Goal: Task Accomplishment & Management: Use online tool/utility

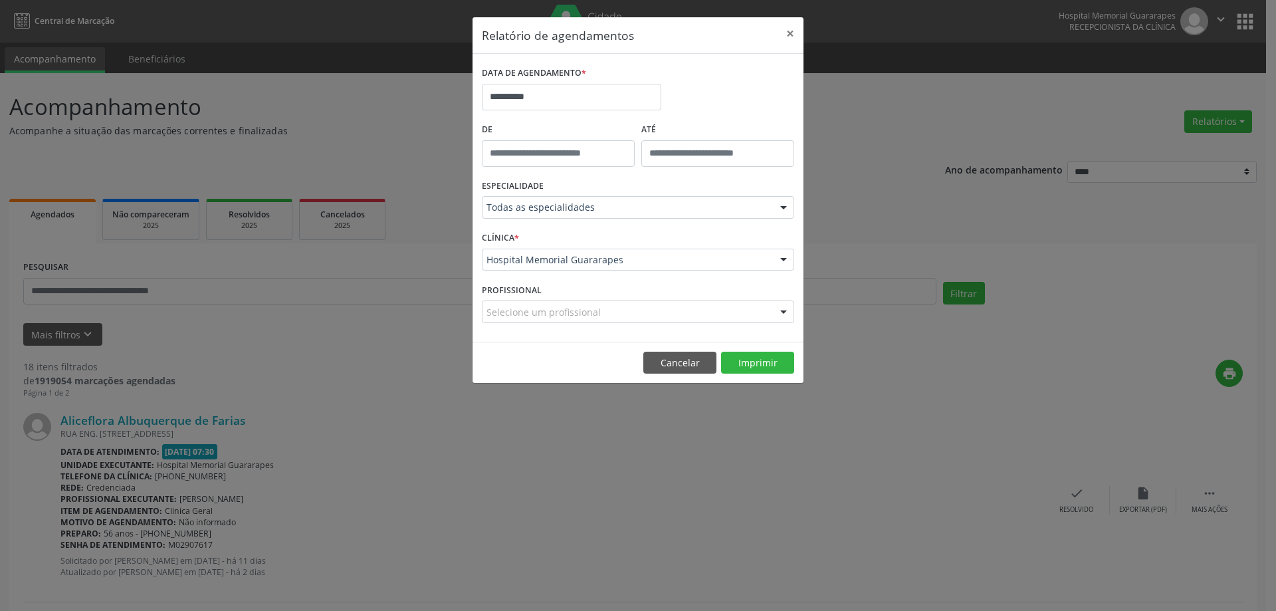
type input "*****"
click at [583, 147] on input "*****" at bounding box center [558, 153] width 153 height 27
click at [791, 32] on button "×" at bounding box center [790, 33] width 27 height 33
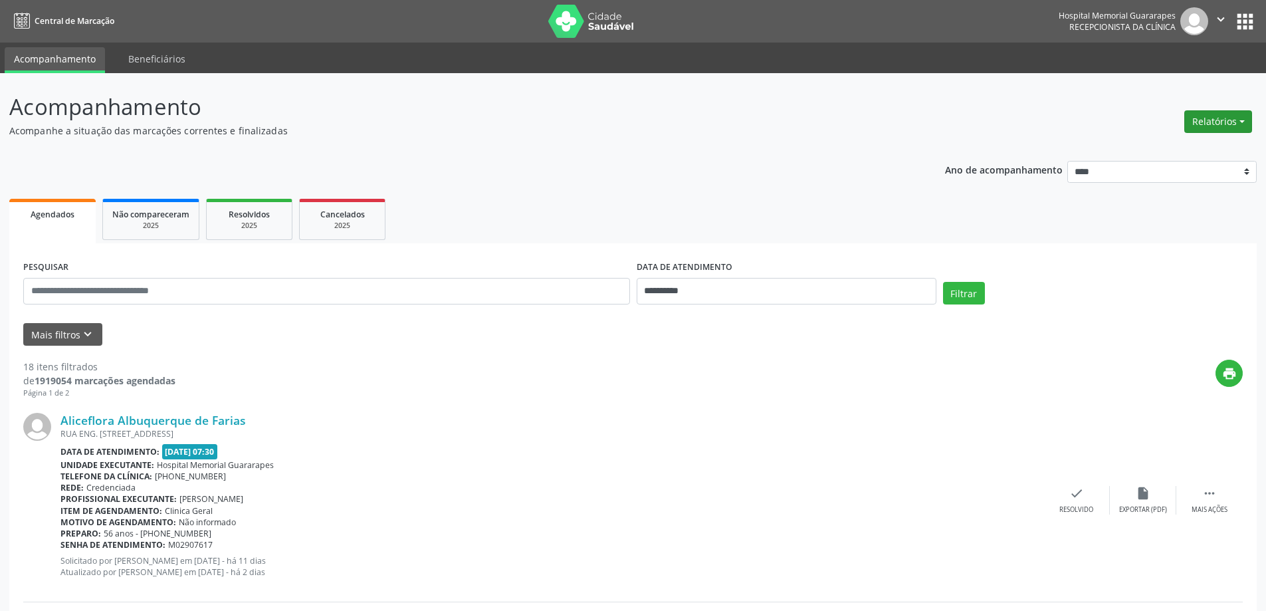
click at [1219, 132] on button "Relatórios" at bounding box center [1218, 121] width 68 height 23
click at [1199, 170] on link "Procedimentos realizados" at bounding box center [1181, 168] width 143 height 19
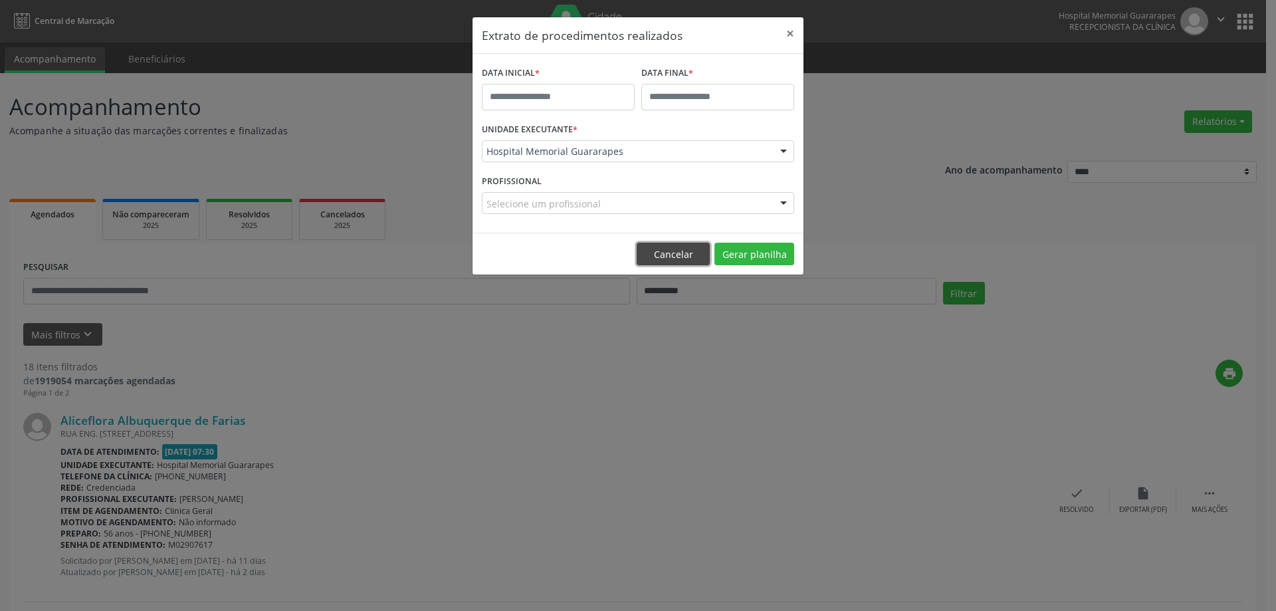
drag, startPoint x: 682, startPoint y: 254, endPoint x: 1222, endPoint y: 132, distance: 554.4
click at [696, 251] on button "Cancelar" at bounding box center [672, 253] width 73 height 23
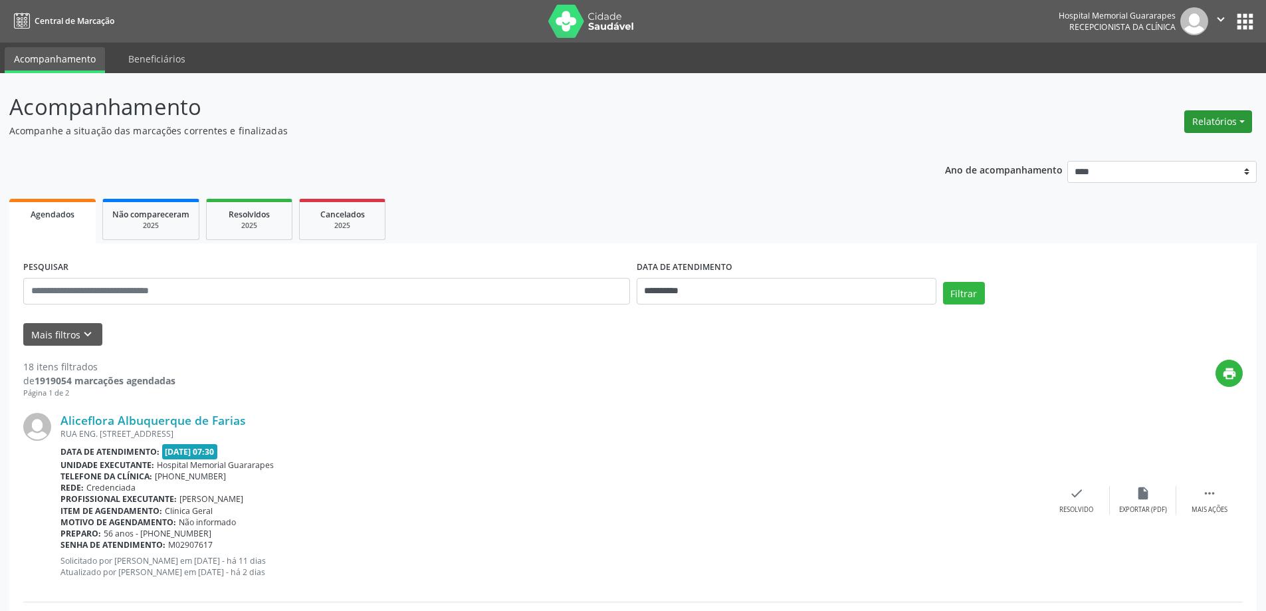
click at [1220, 125] on button "Relatórios" at bounding box center [1218, 121] width 68 height 23
click at [1195, 149] on link "Agendamentos" at bounding box center [1181, 150] width 143 height 19
select select "*"
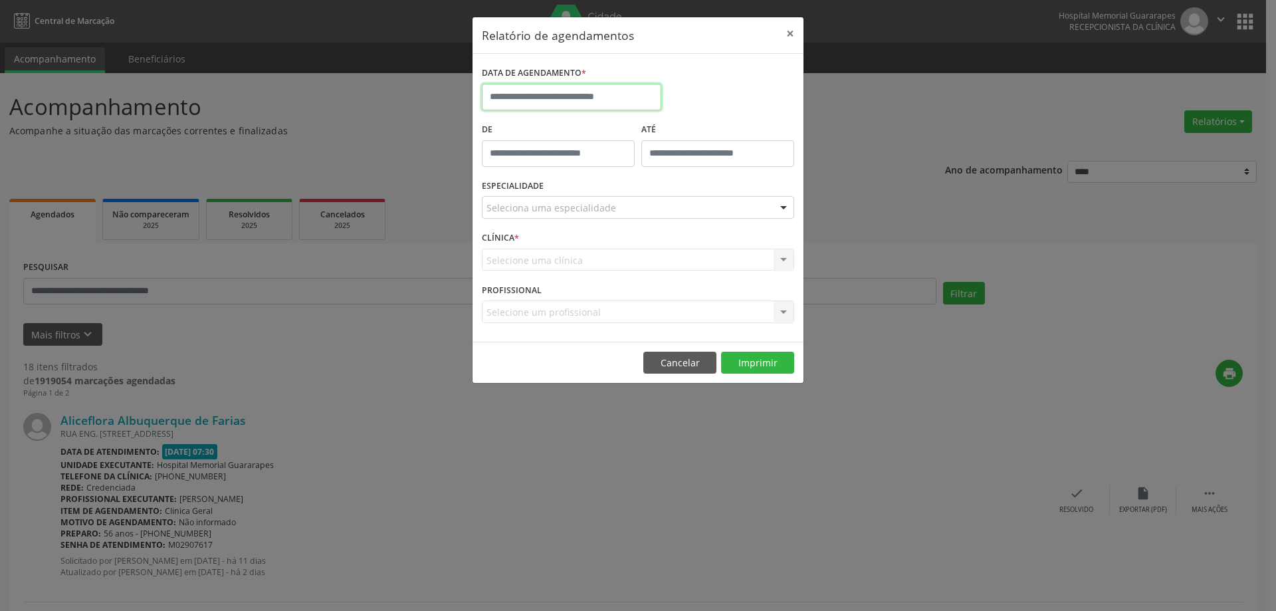
click at [591, 102] on input "text" at bounding box center [571, 97] width 179 height 27
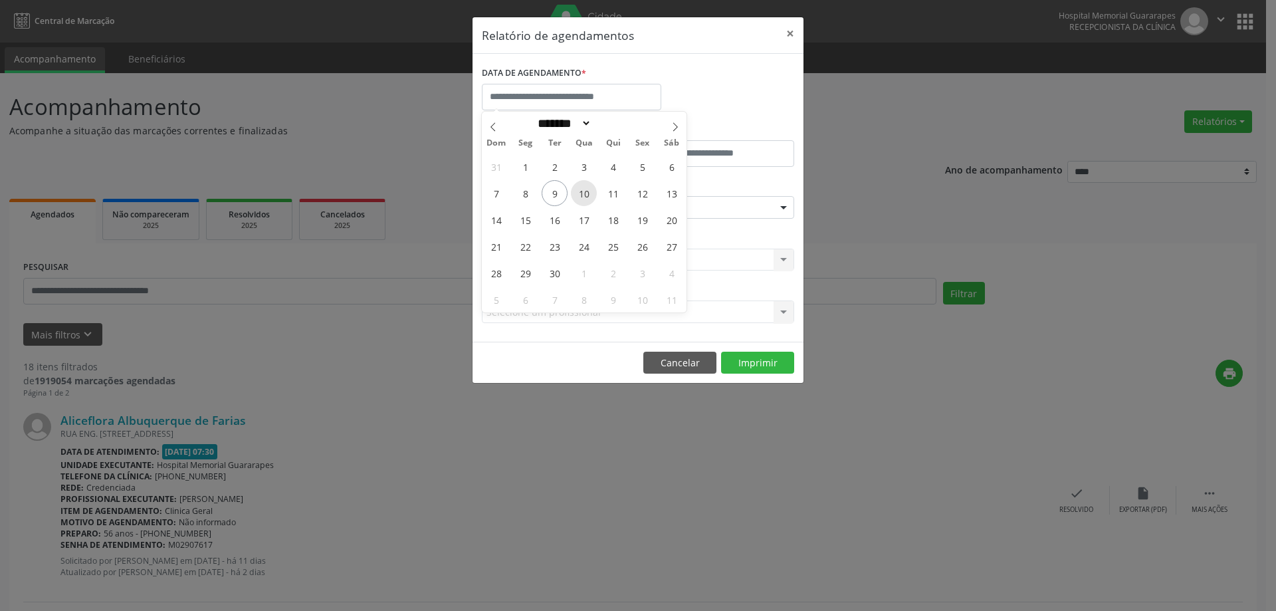
click at [577, 192] on span "10" at bounding box center [584, 193] width 26 height 26
type input "**********"
click at [588, 188] on span "10" at bounding box center [584, 193] width 26 height 26
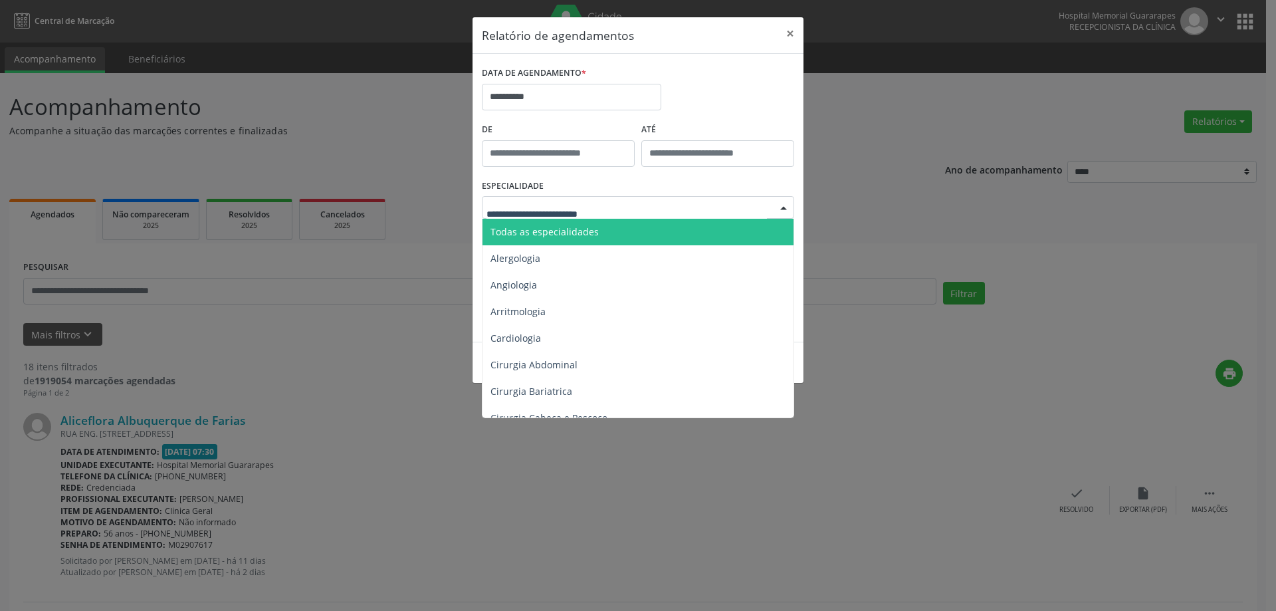
click at [557, 225] on span "Todas as especialidades" at bounding box center [544, 231] width 108 height 13
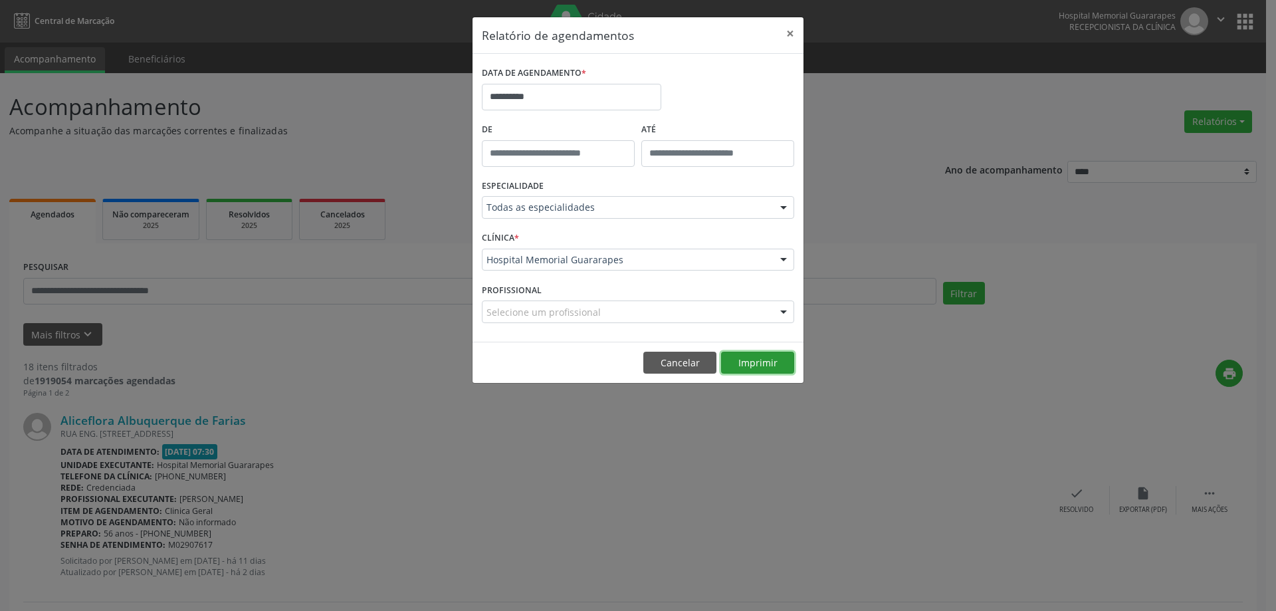
click at [745, 359] on button "Imprimir" at bounding box center [757, 362] width 73 height 23
